Goal: Contribute content: Add original content to the website for others to see

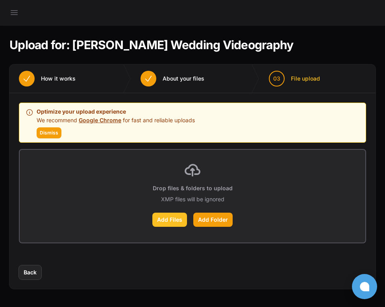
click at [165, 223] on label "Add Files" at bounding box center [169, 220] width 35 height 14
click at [0, 0] on input "Add Files" at bounding box center [0, 0] width 0 height 0
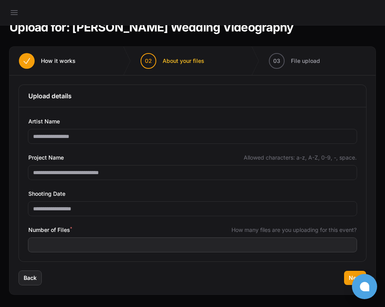
scroll to position [18, 0]
click at [348, 276] on button "Next" at bounding box center [355, 278] width 22 height 14
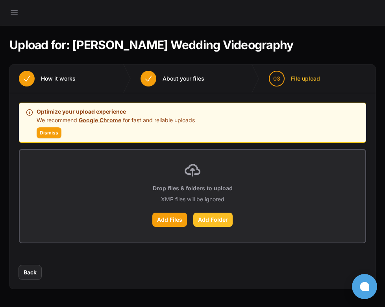
click at [210, 218] on label "Add Folder" at bounding box center [212, 220] width 39 height 14
click at [0, 0] on input "Add Folder" at bounding box center [0, 0] width 0 height 0
click at [144, 218] on div "Add Files Add Folder" at bounding box center [192, 220] width 327 height 14
